Goal: Task Accomplishment & Management: Complete application form

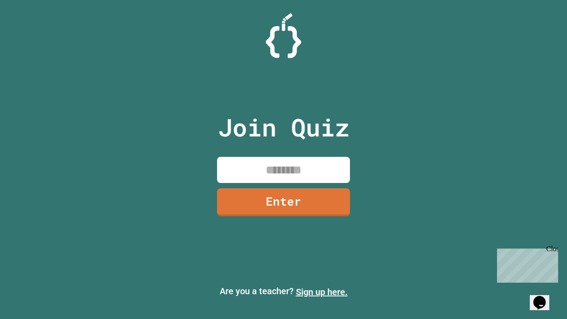
click at [321, 292] on link "Sign up here." at bounding box center [322, 291] width 52 height 11
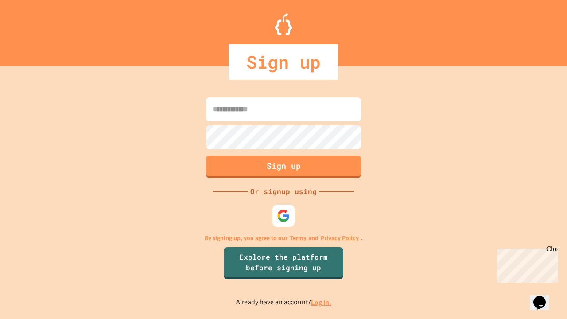
click at [321, 302] on link "Log in." at bounding box center [321, 302] width 20 height 9
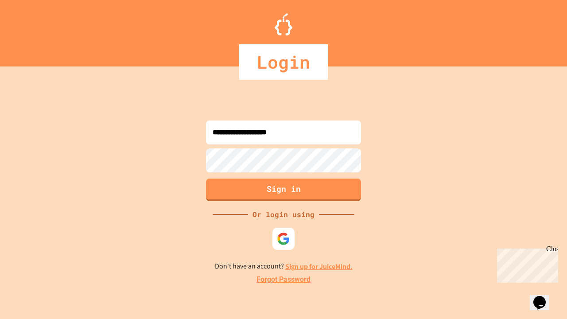
type input "**********"
